Goal: Task Accomplishment & Management: Use online tool/utility

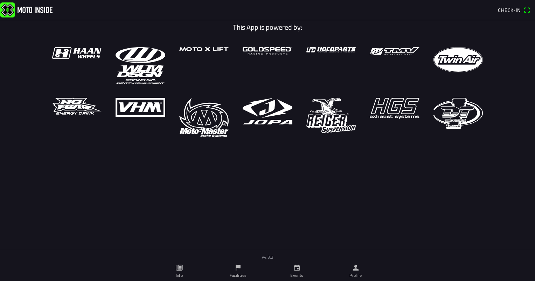
click at [507, 8] on span "Check-in" at bounding box center [509, 9] width 23 height 7
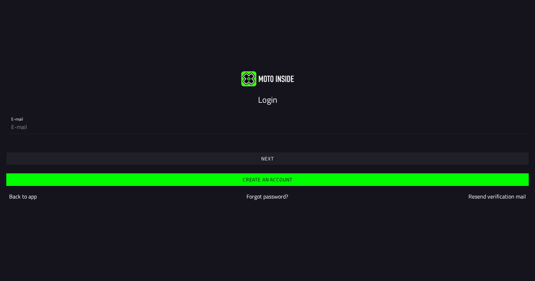
drag, startPoint x: 269, startPoint y: 99, endPoint x: 263, endPoint y: 157, distance: 58.1
click at [263, 157] on div "Login E-mail Next Create an account Back to app Forgot password? Resend verific…" at bounding box center [267, 140] width 535 height 139
click at [0, 0] on slot "Next" at bounding box center [0, 0] width 0 height 0
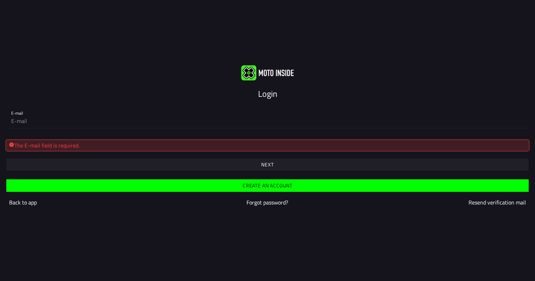
click at [254, 142] on div "The E-mail field is required." at bounding box center [267, 145] width 517 height 8
click at [43, 145] on div "The E-mail field is required." at bounding box center [267, 145] width 517 height 8
click at [42, 127] on input "email" at bounding box center [267, 121] width 512 height 14
type input "[EMAIL_ADDRESS][PERSON_NAME][DOMAIN_NAME]"
click at [6, 159] on button "button" at bounding box center [267, 165] width 522 height 13
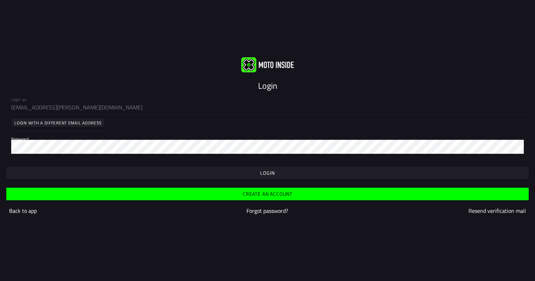
click at [116, 170] on span "button" at bounding box center [267, 173] width 511 height 13
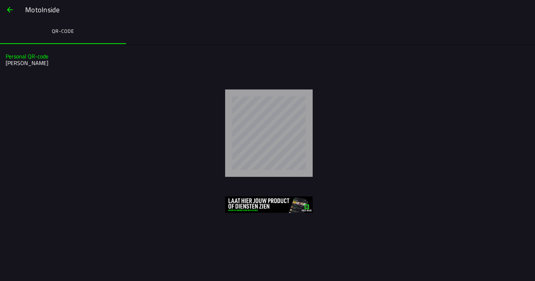
click at [57, 30] on ion-label "QR-code" at bounding box center [63, 31] width 22 height 8
click at [8, 9] on span "button" at bounding box center [10, 9] width 8 height 17
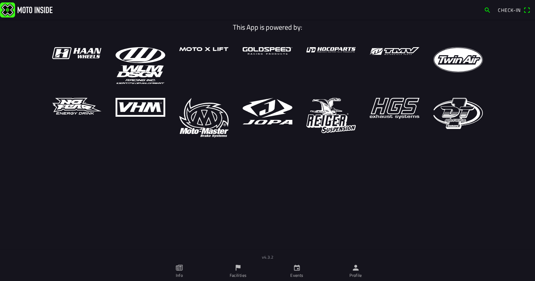
click at [525, 8] on span "Check-in" at bounding box center [514, 10] width 32 height 11
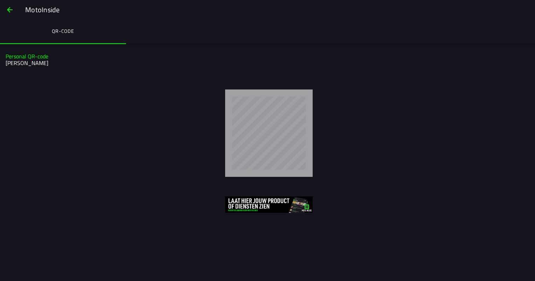
click at [160, 190] on div at bounding box center [267, 203] width 535 height 30
click at [252, 202] on img at bounding box center [269, 205] width 88 height 16
